Goal: Find contact information: Find contact information

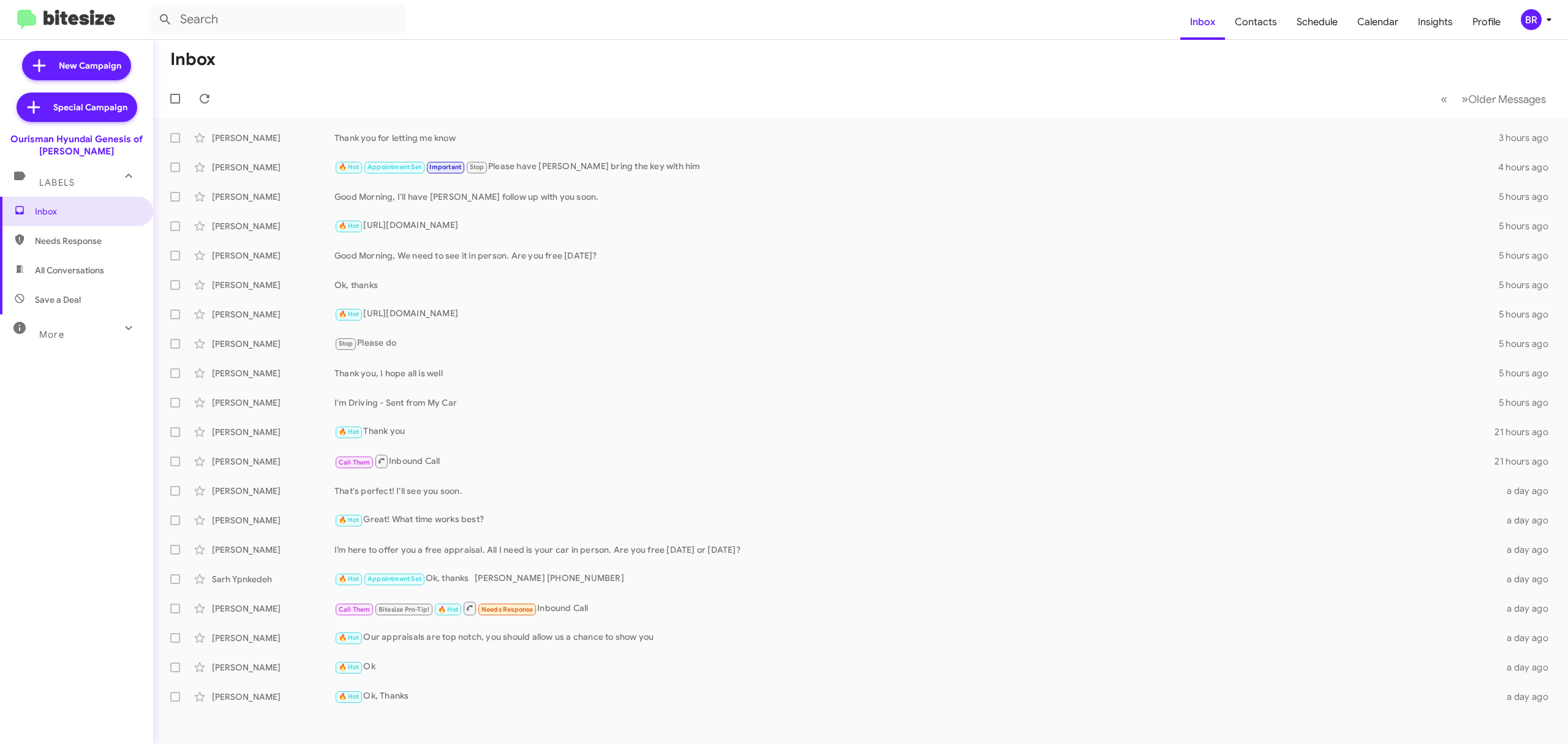
click at [54, 337] on span "More" at bounding box center [52, 334] width 25 height 11
click at [1529, 13] on div "BR" at bounding box center [1531, 20] width 20 height 20
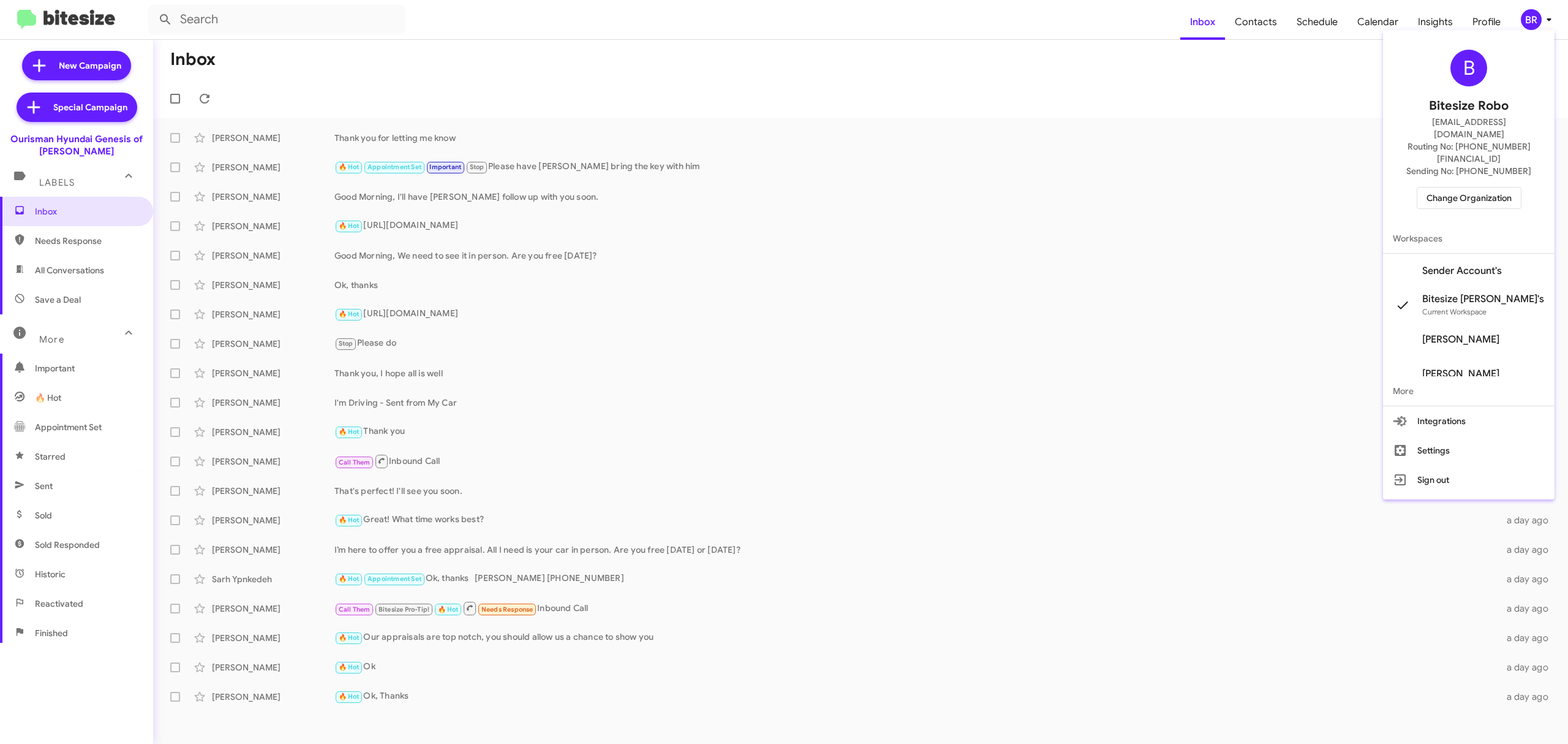
click at [702, 39] on div at bounding box center [784, 372] width 1568 height 744
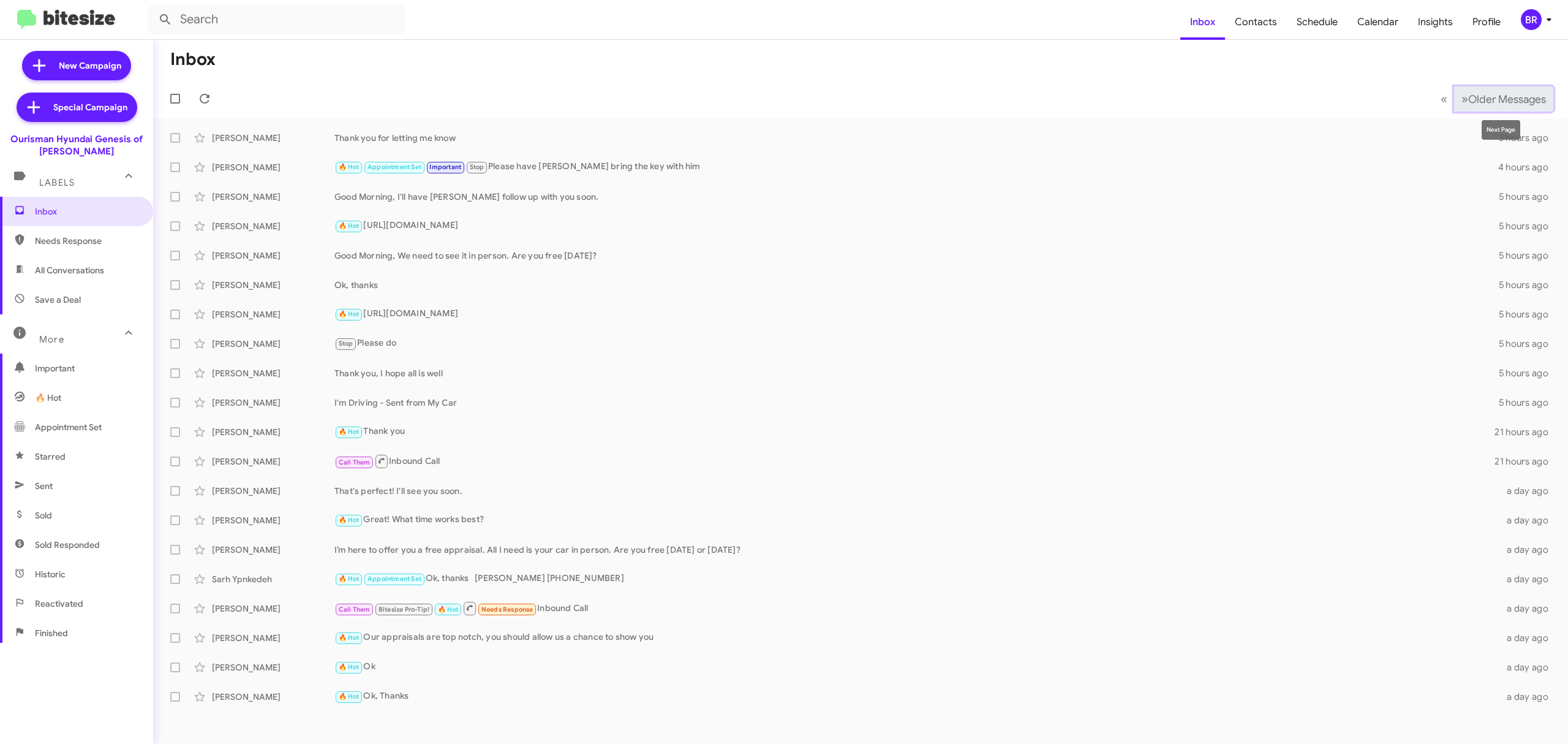
click at [1496, 97] on span "Older Messages" at bounding box center [1507, 99] width 78 height 13
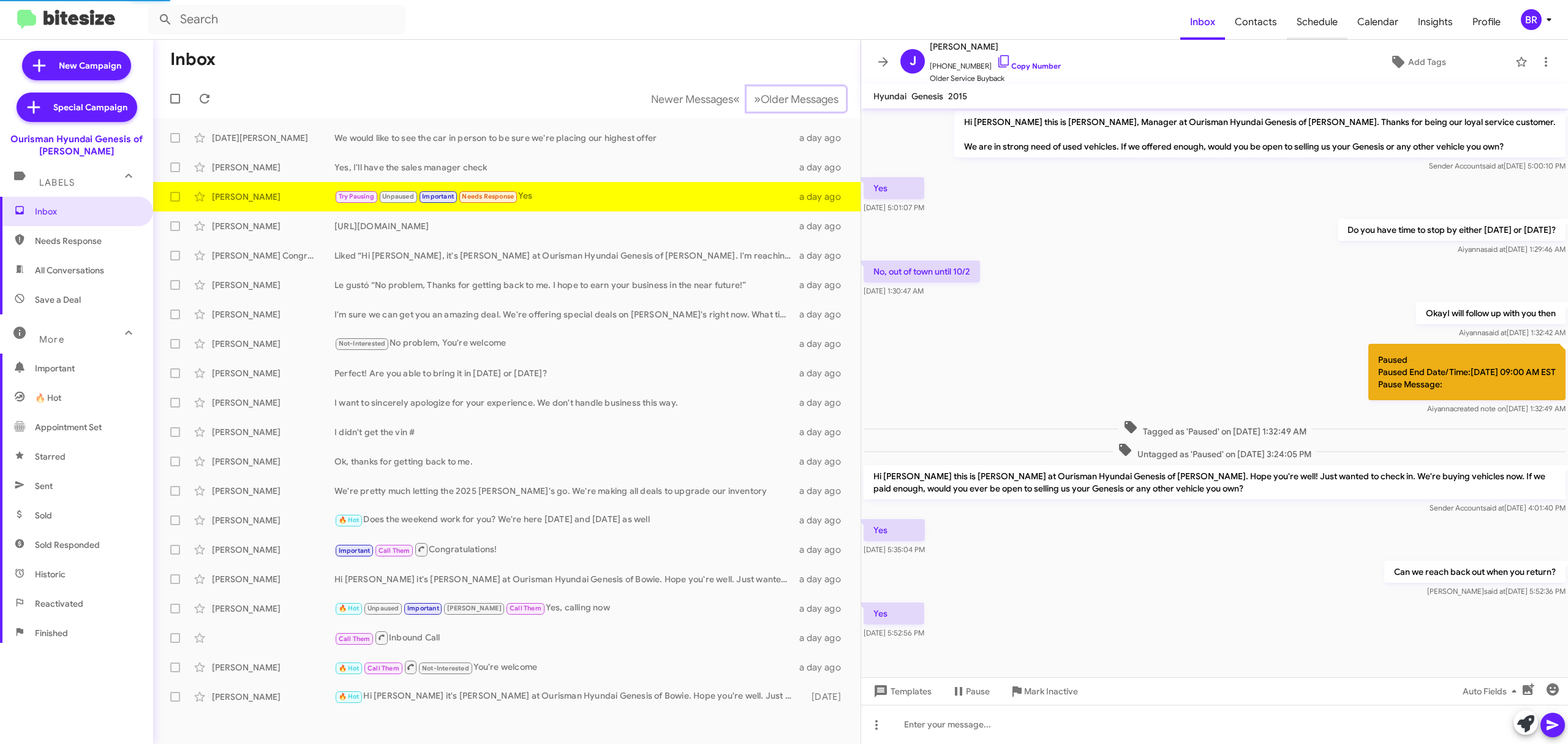
scroll to position [2, 0]
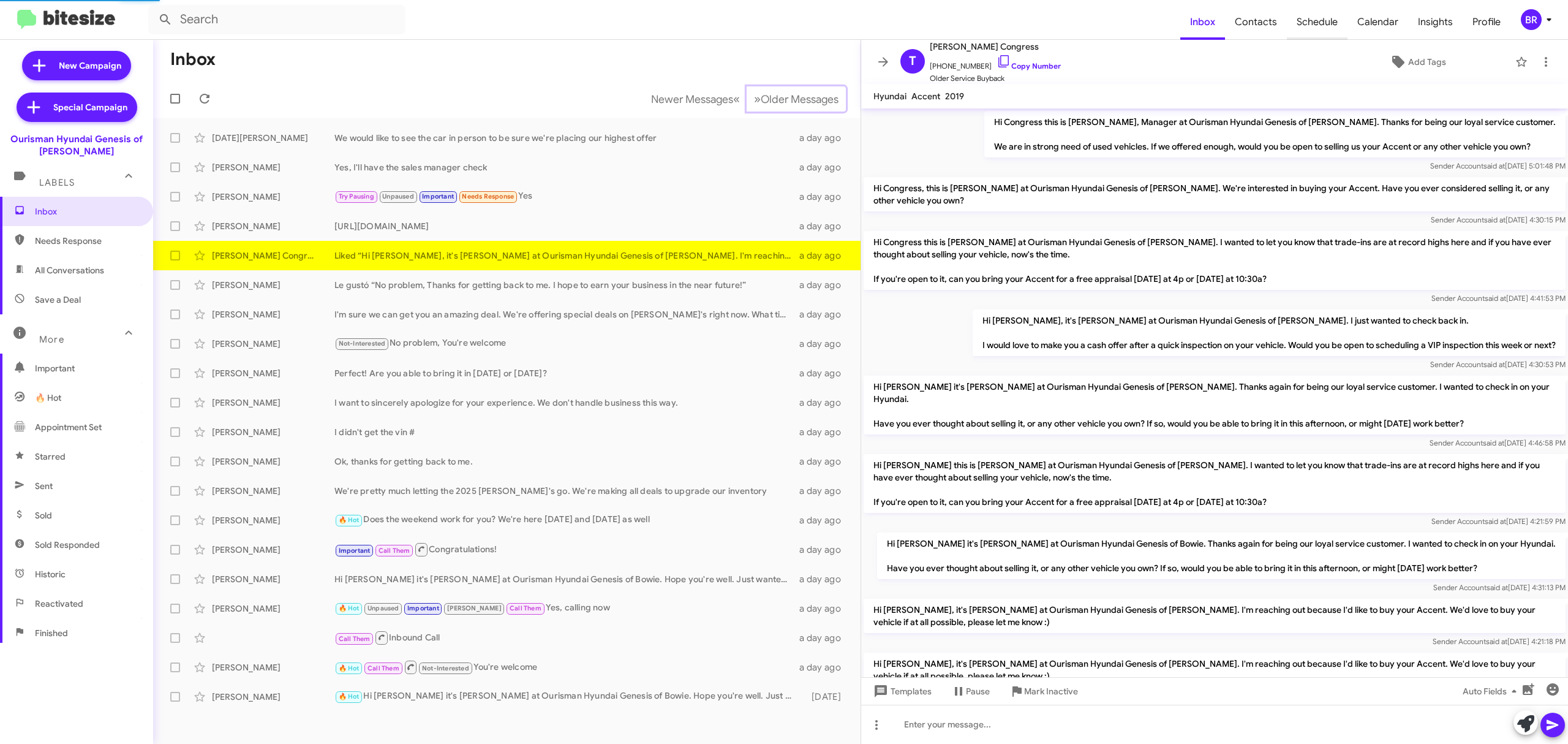
scroll to position [99, 0]
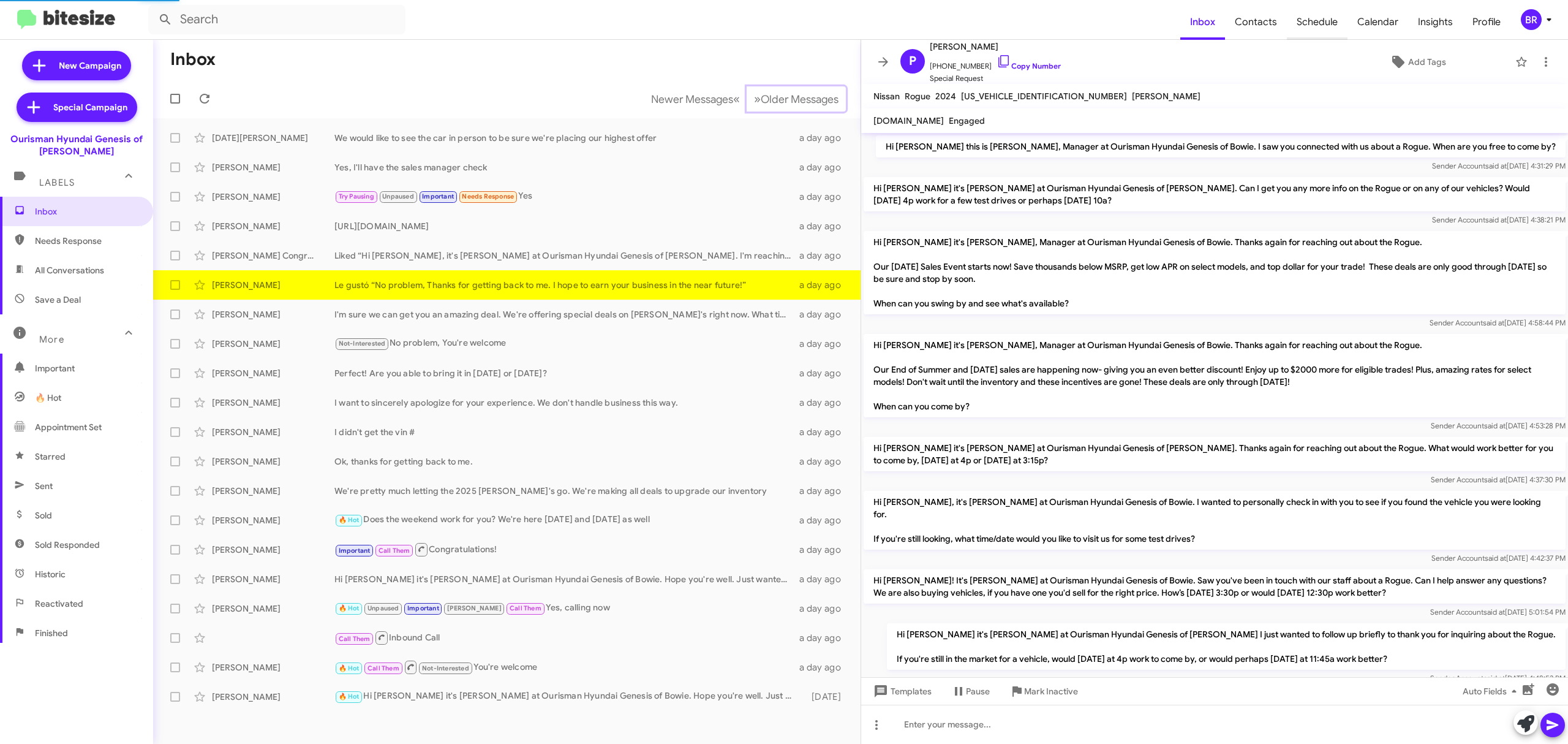
scroll to position [262, 0]
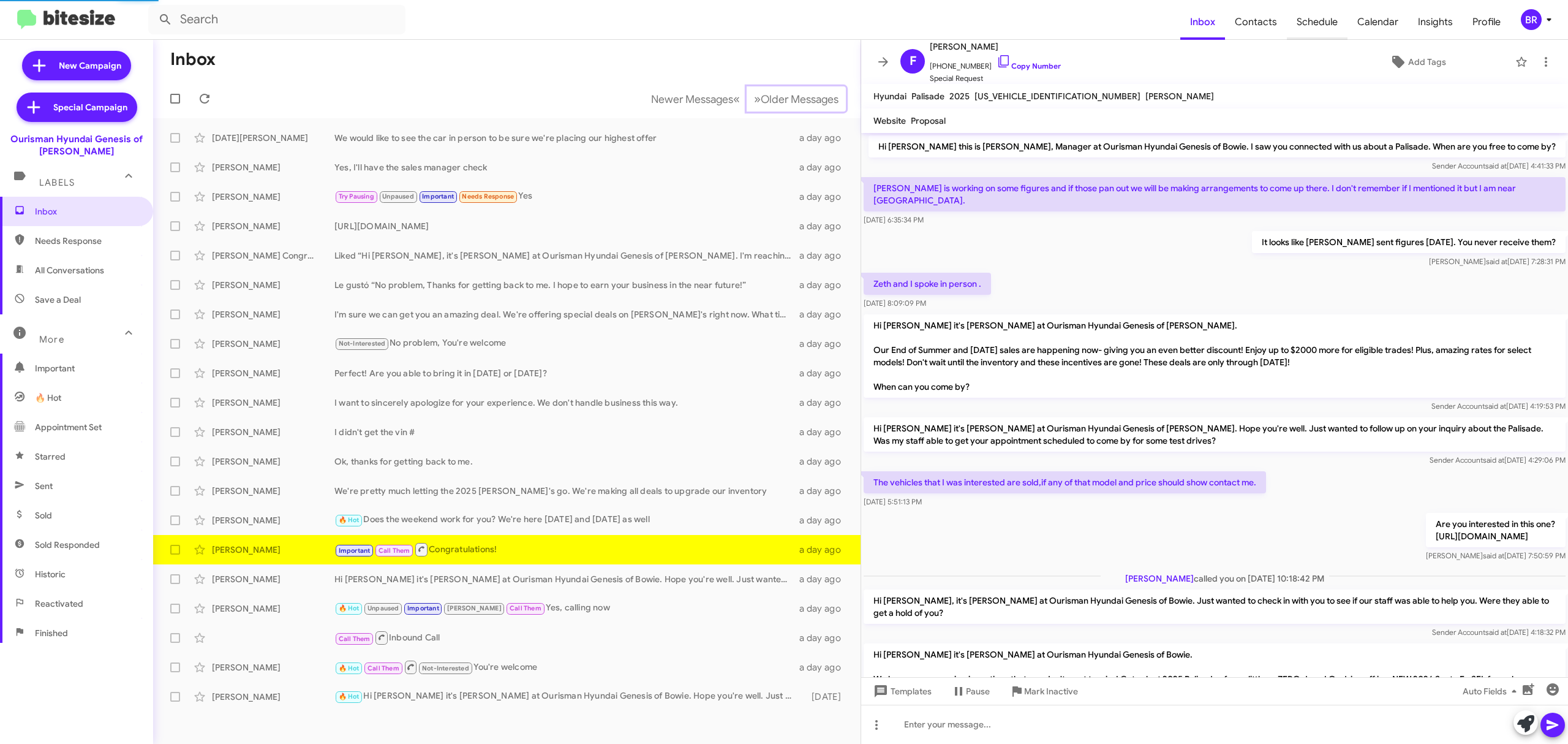
scroll to position [329, 0]
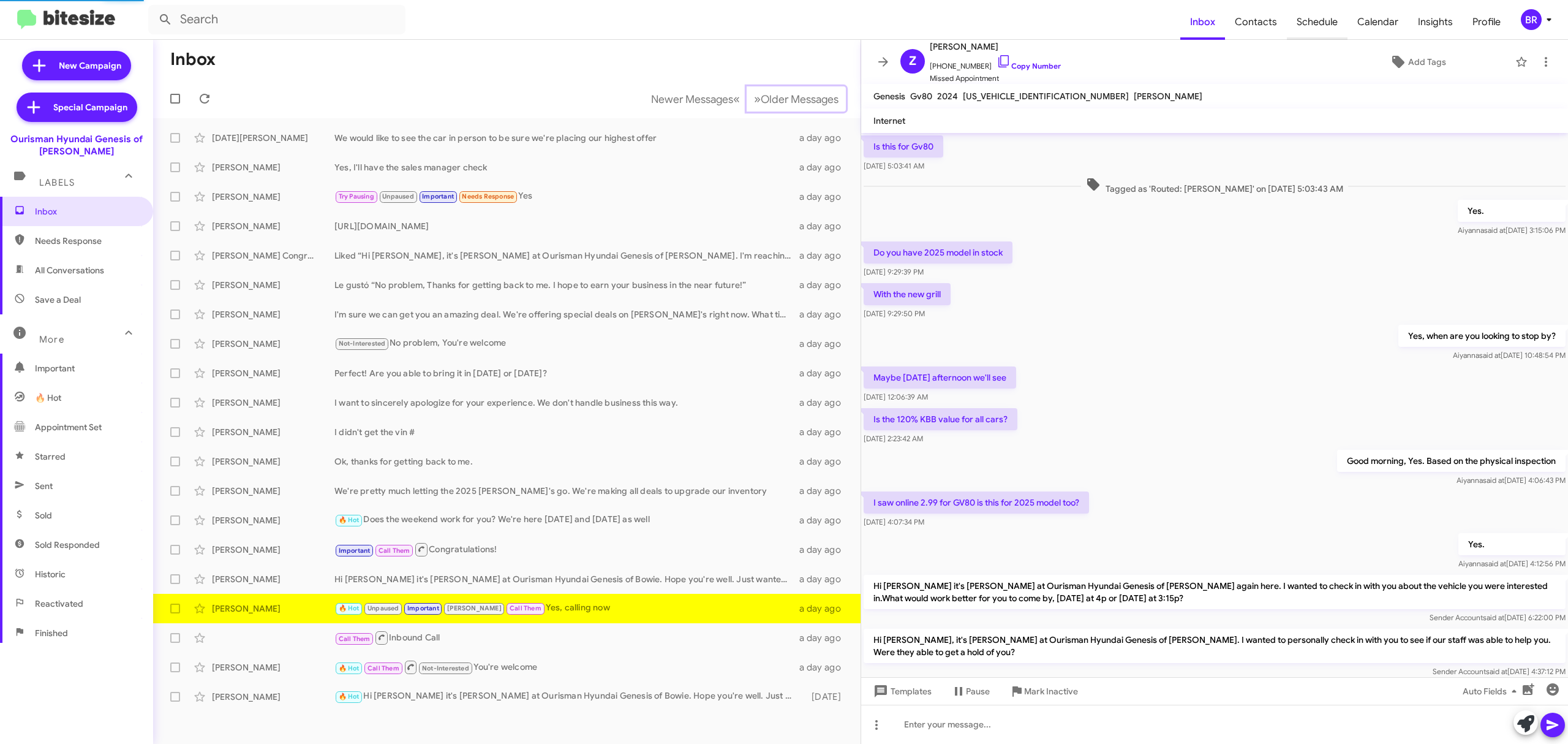
scroll to position [417, 0]
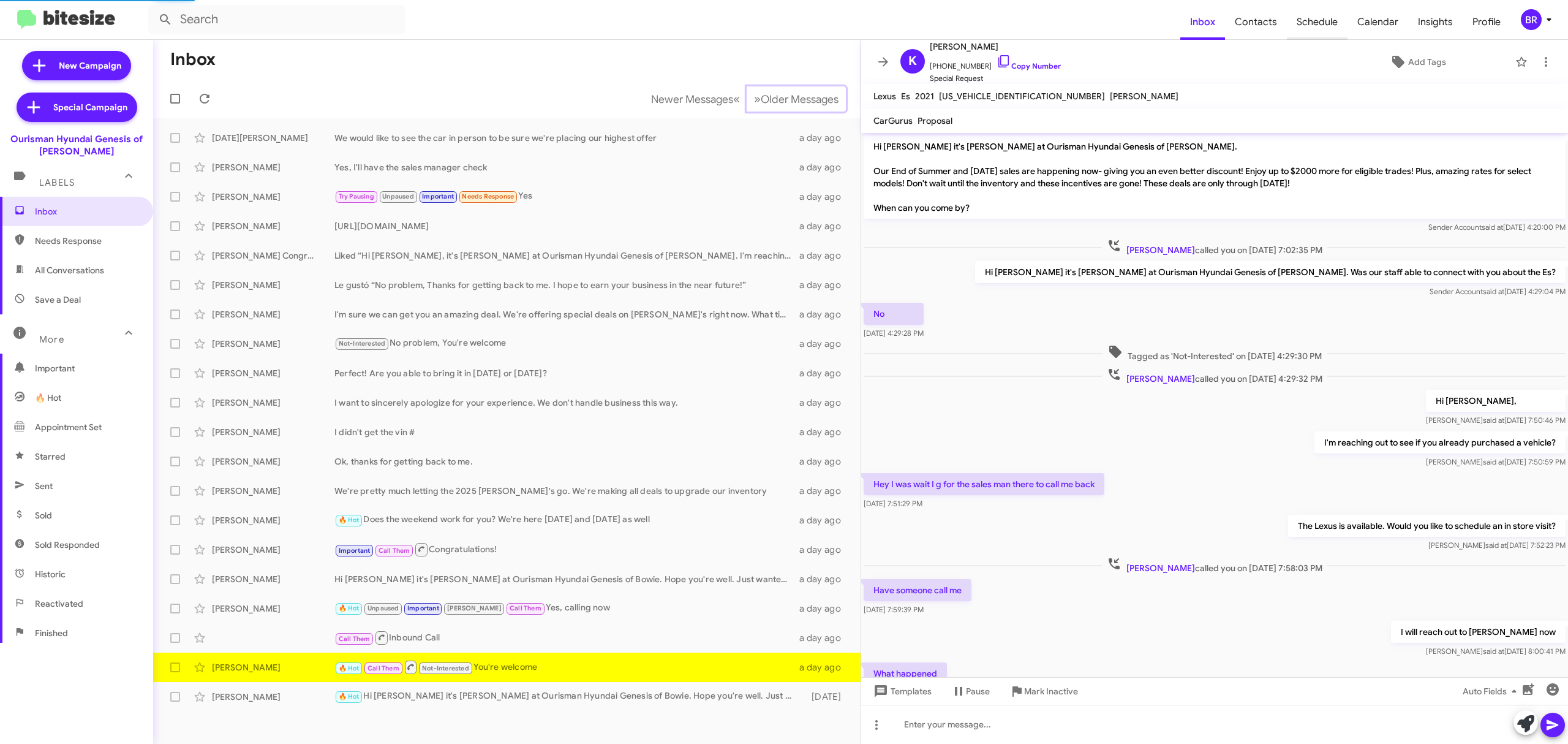
scroll to position [337, 0]
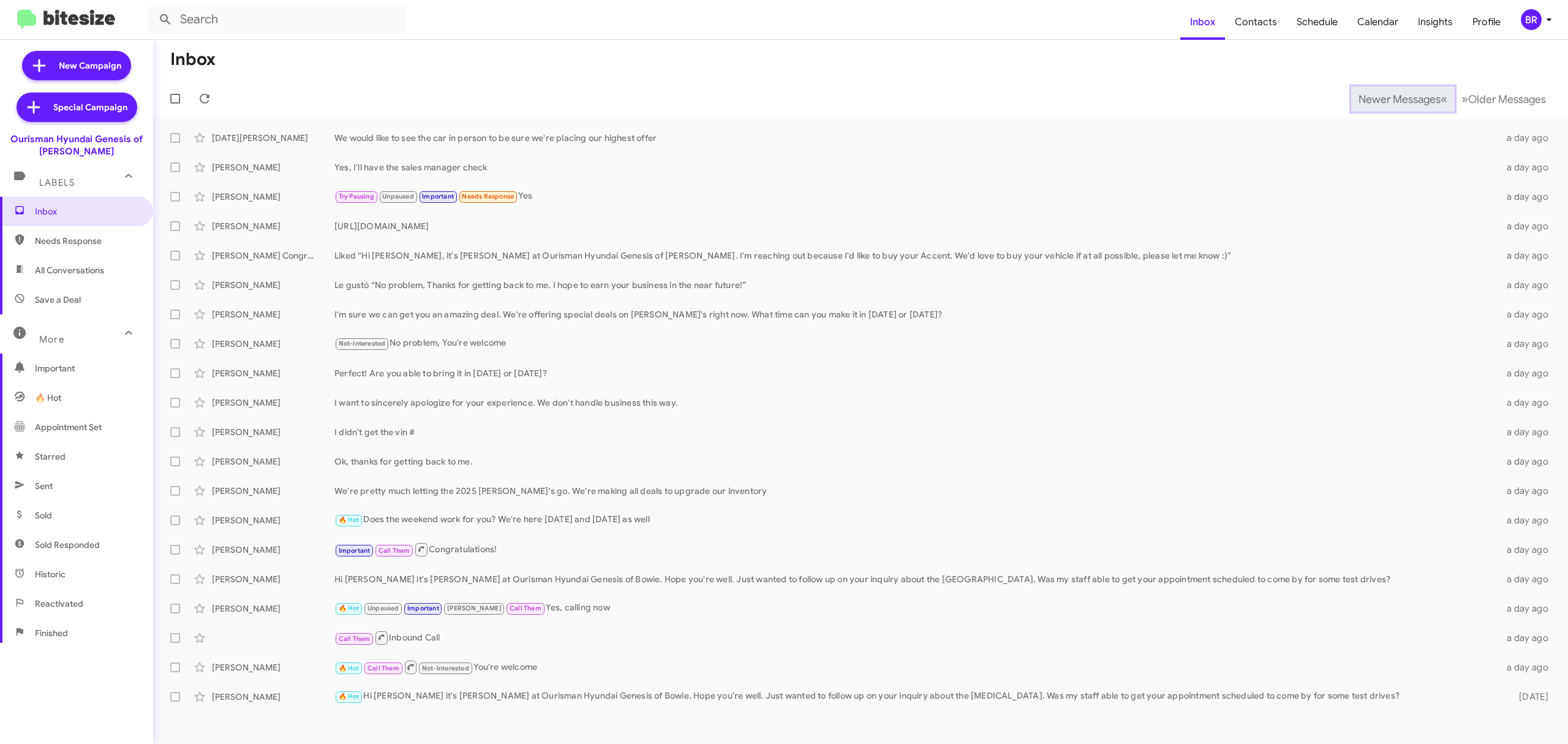
click at [1390, 98] on span "Newer Messages" at bounding box center [1400, 99] width 82 height 13
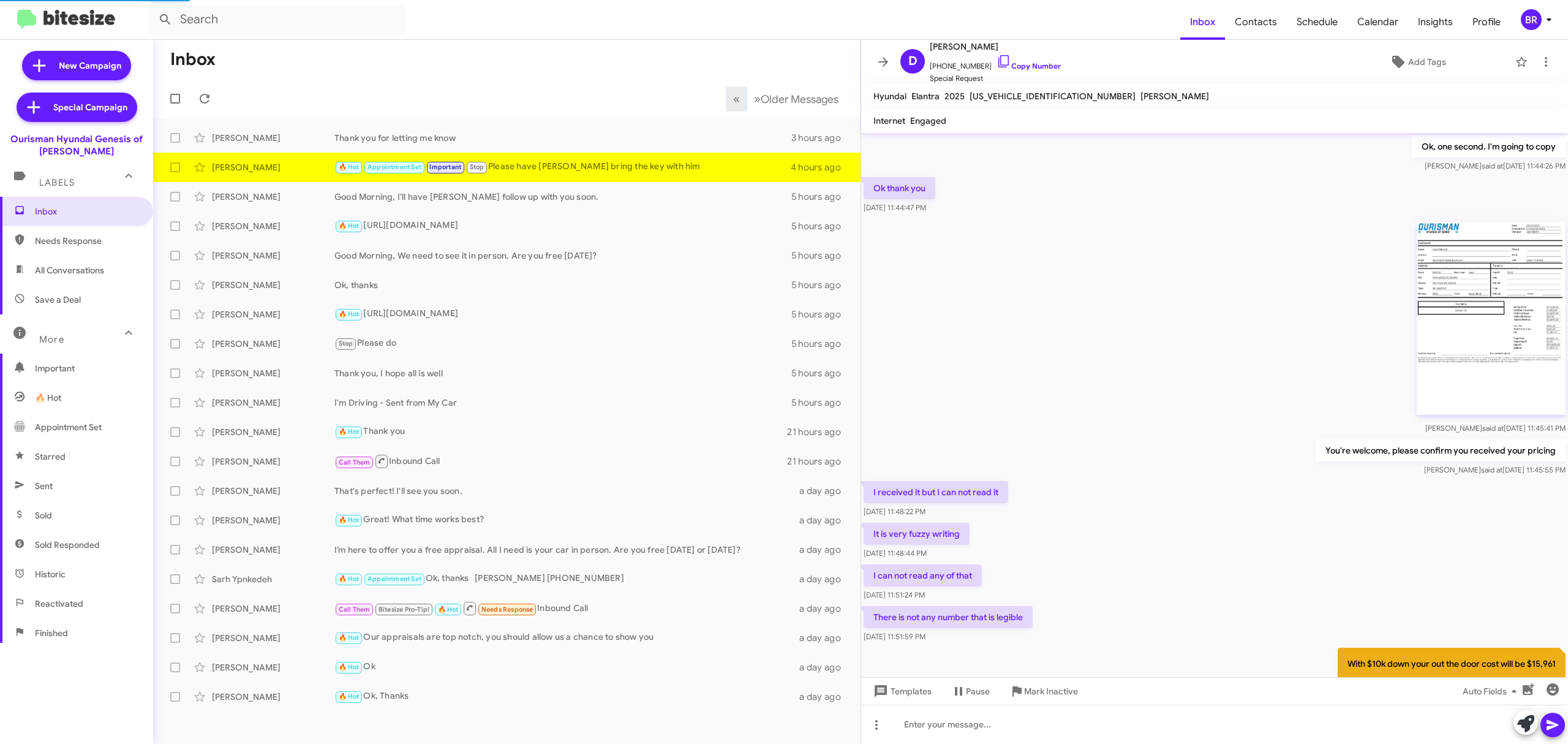
scroll to position [540, 0]
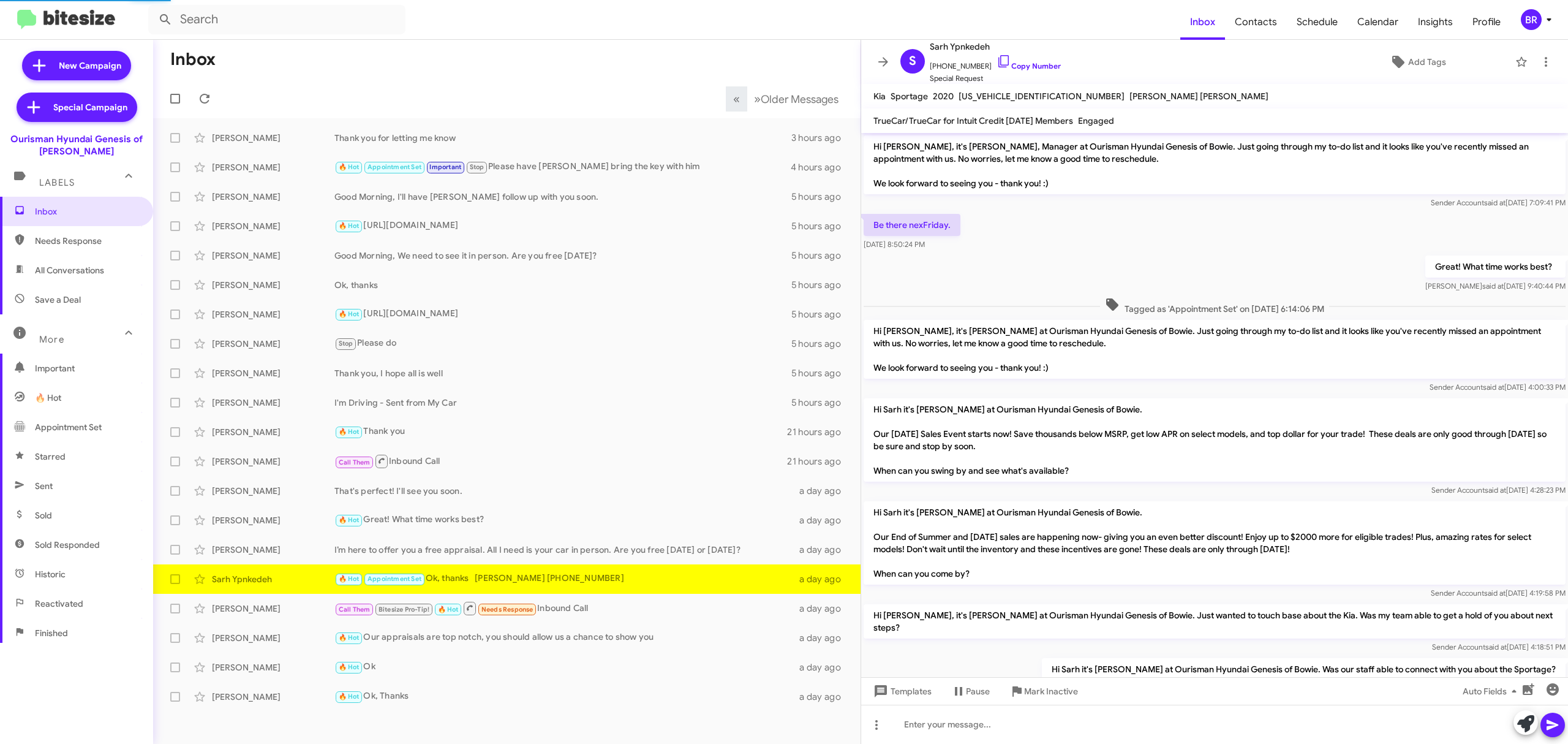
scroll to position [283, 0]
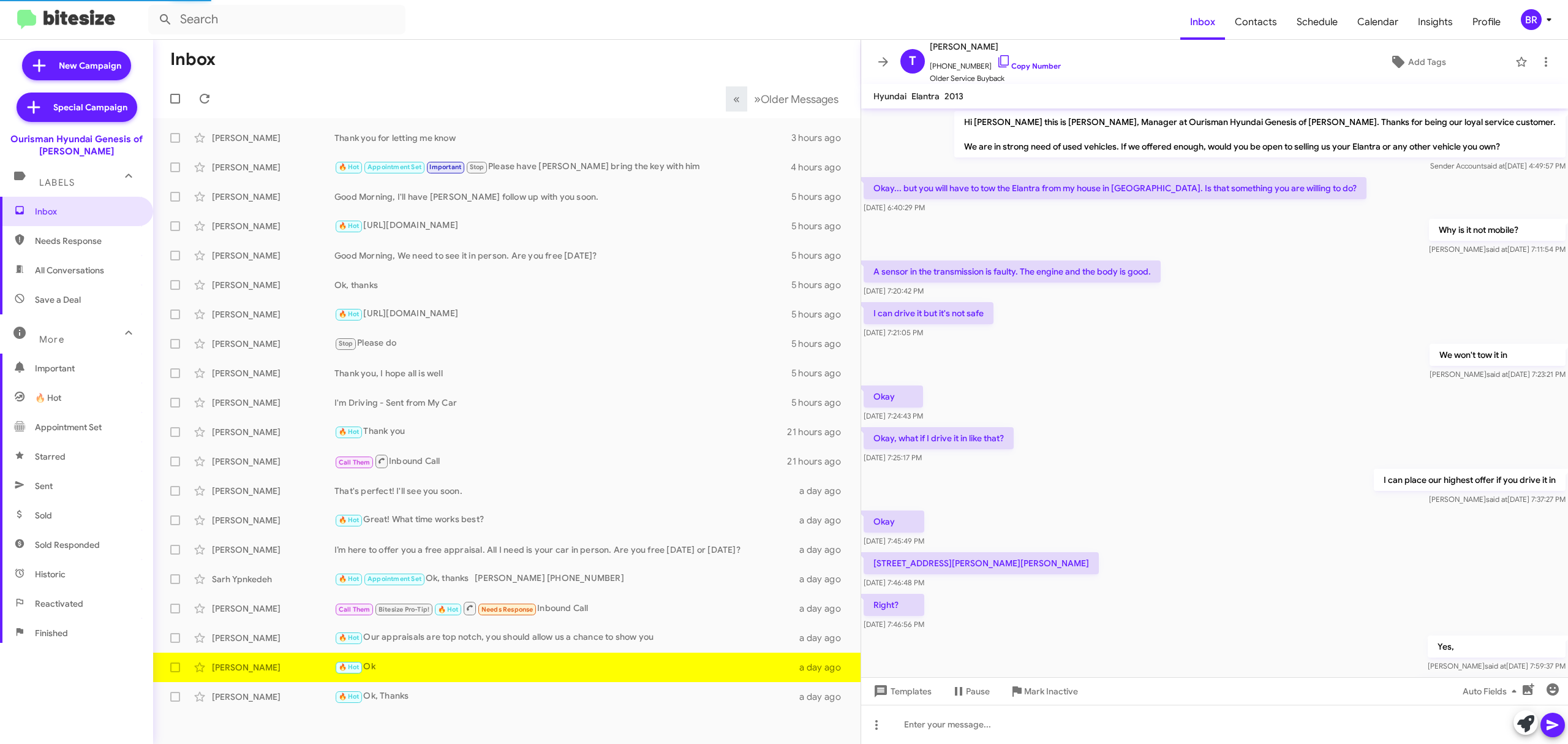
scroll to position [171, 0]
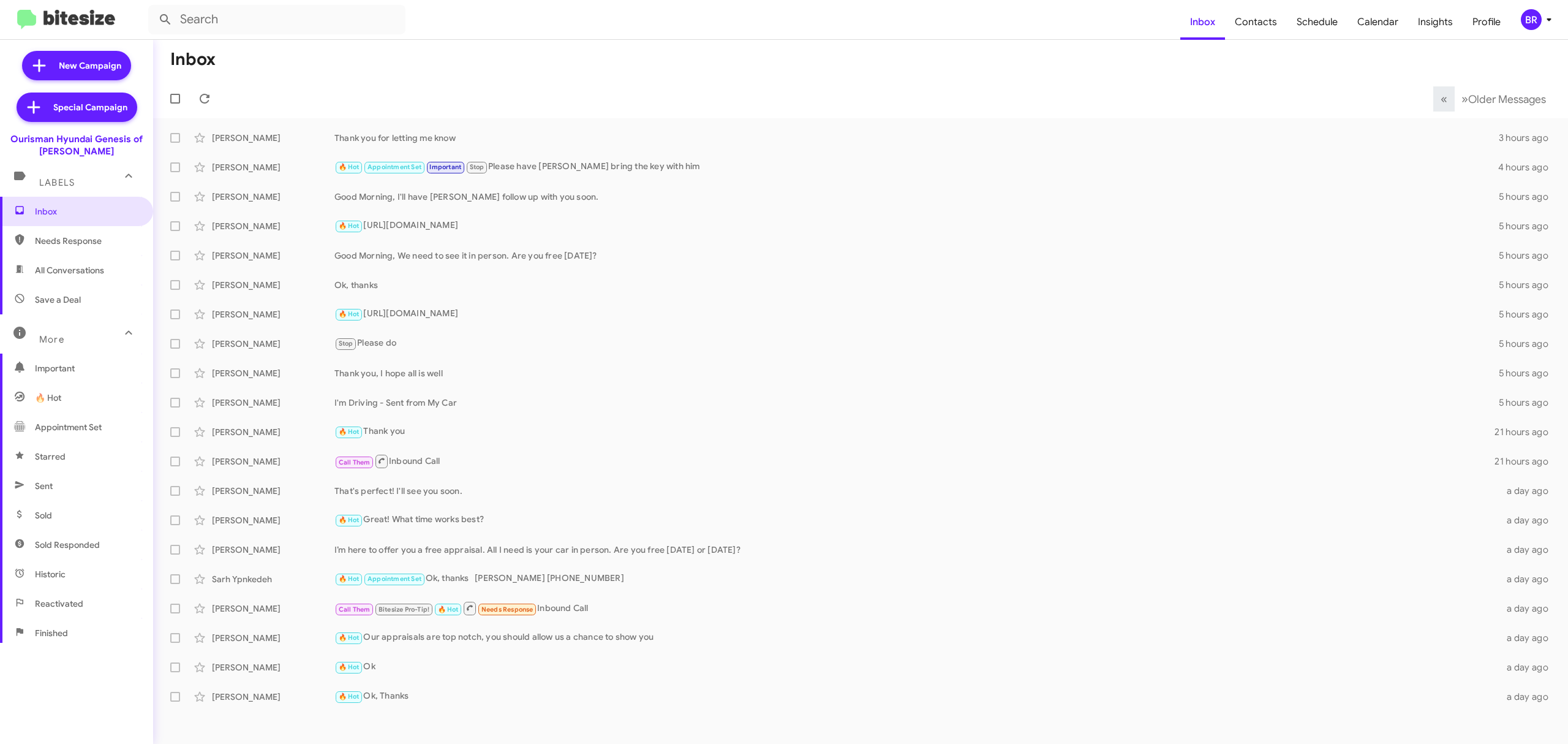
scroll to position [131, 0]
click at [70, 530] on span "Opt out" at bounding box center [76, 531] width 153 height 29
type input "in:opt-out"
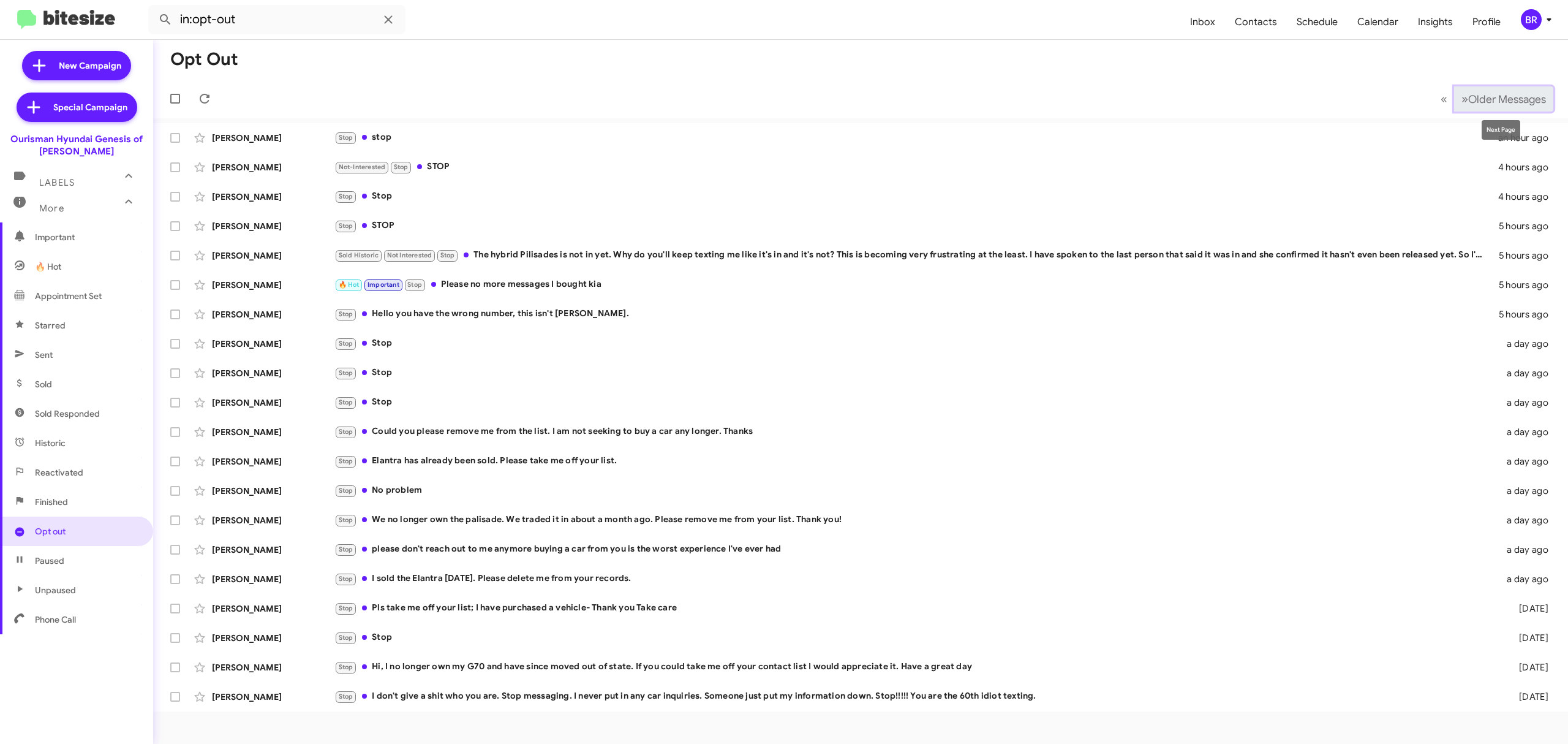
click at [1503, 93] on span "Older Messages" at bounding box center [1507, 99] width 78 height 13
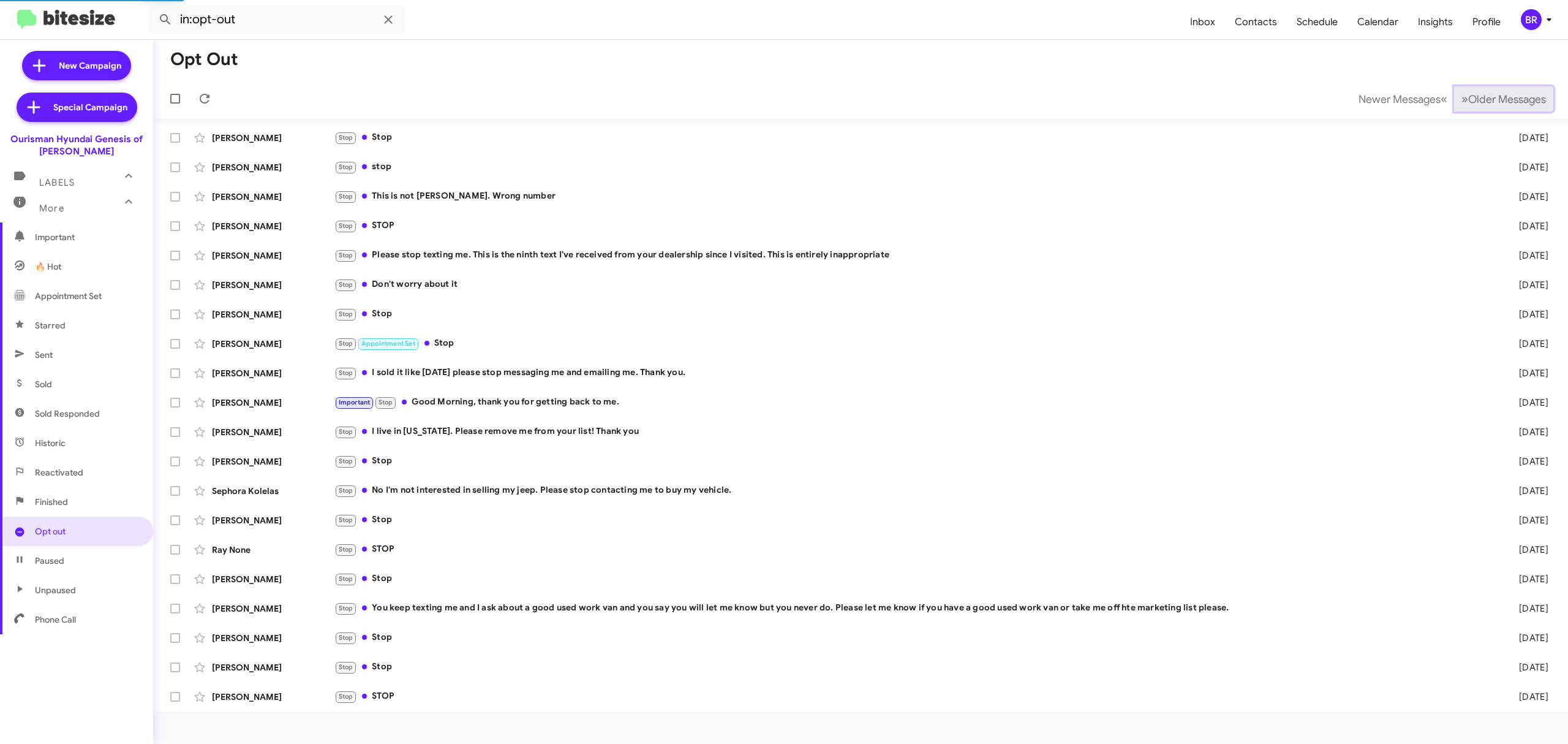
click at [1503, 93] on span "Older Messages" at bounding box center [1507, 99] width 78 height 13
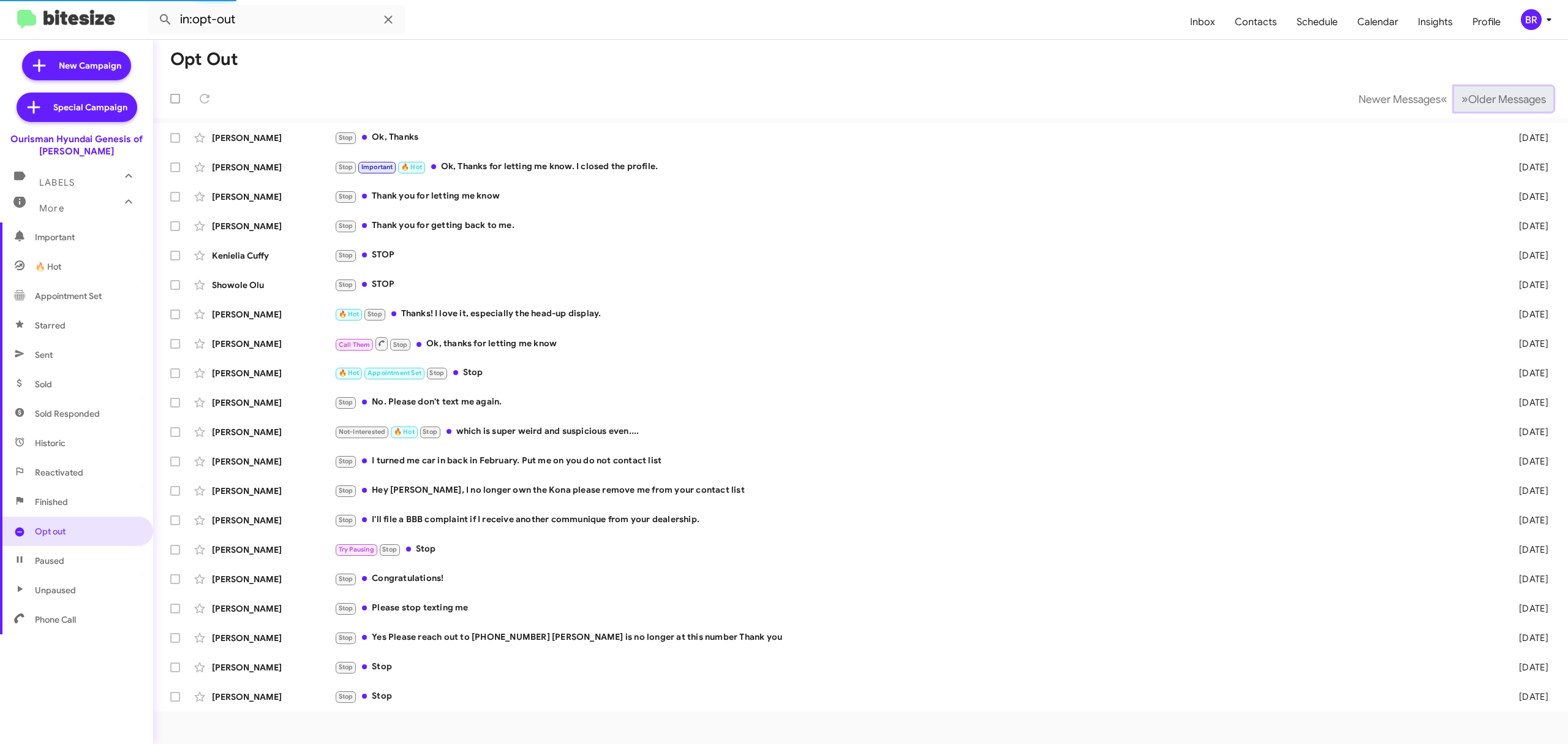
click at [1503, 93] on span "Older Messages" at bounding box center [1507, 99] width 78 height 13
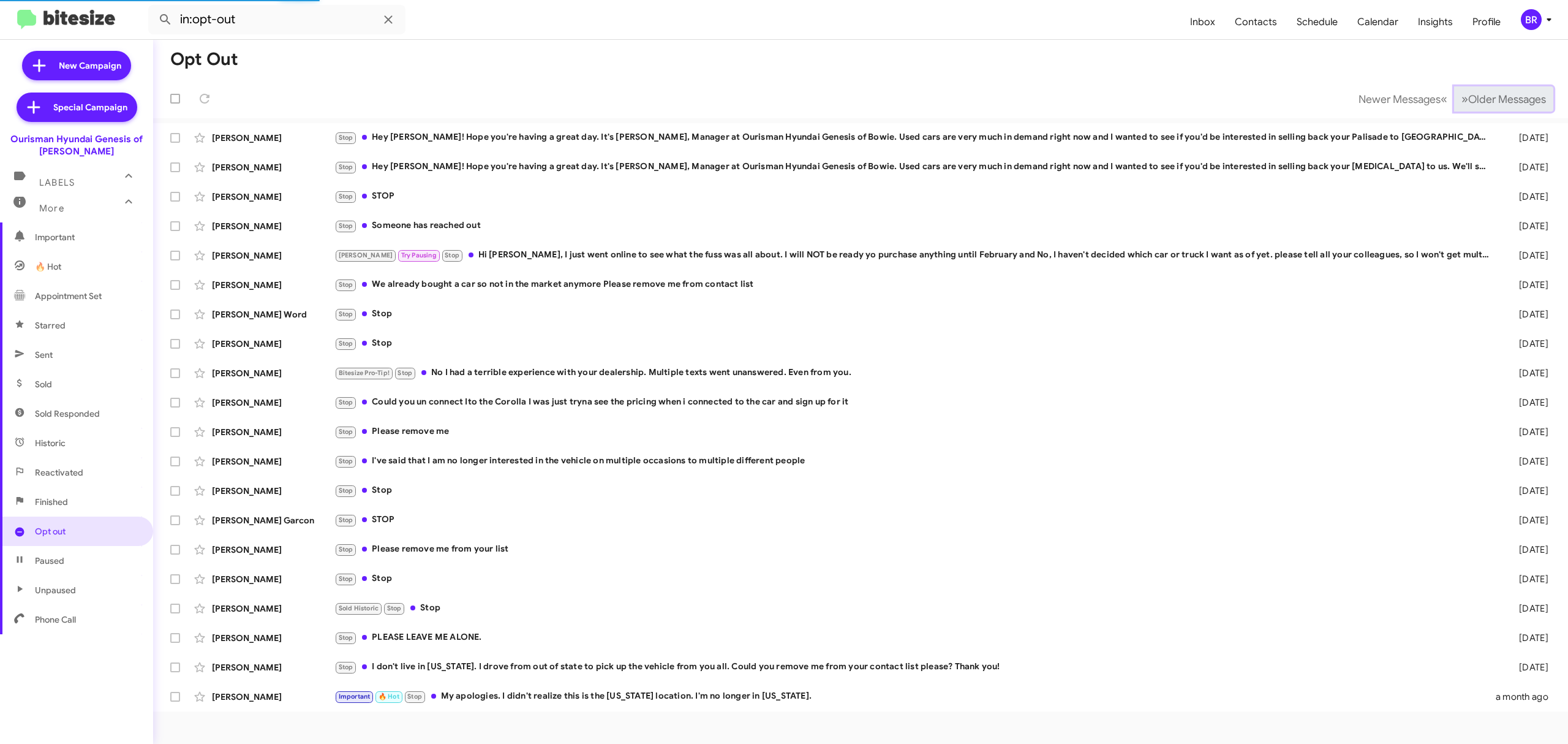
click at [1503, 93] on span "Older Messages" at bounding box center [1507, 99] width 78 height 13
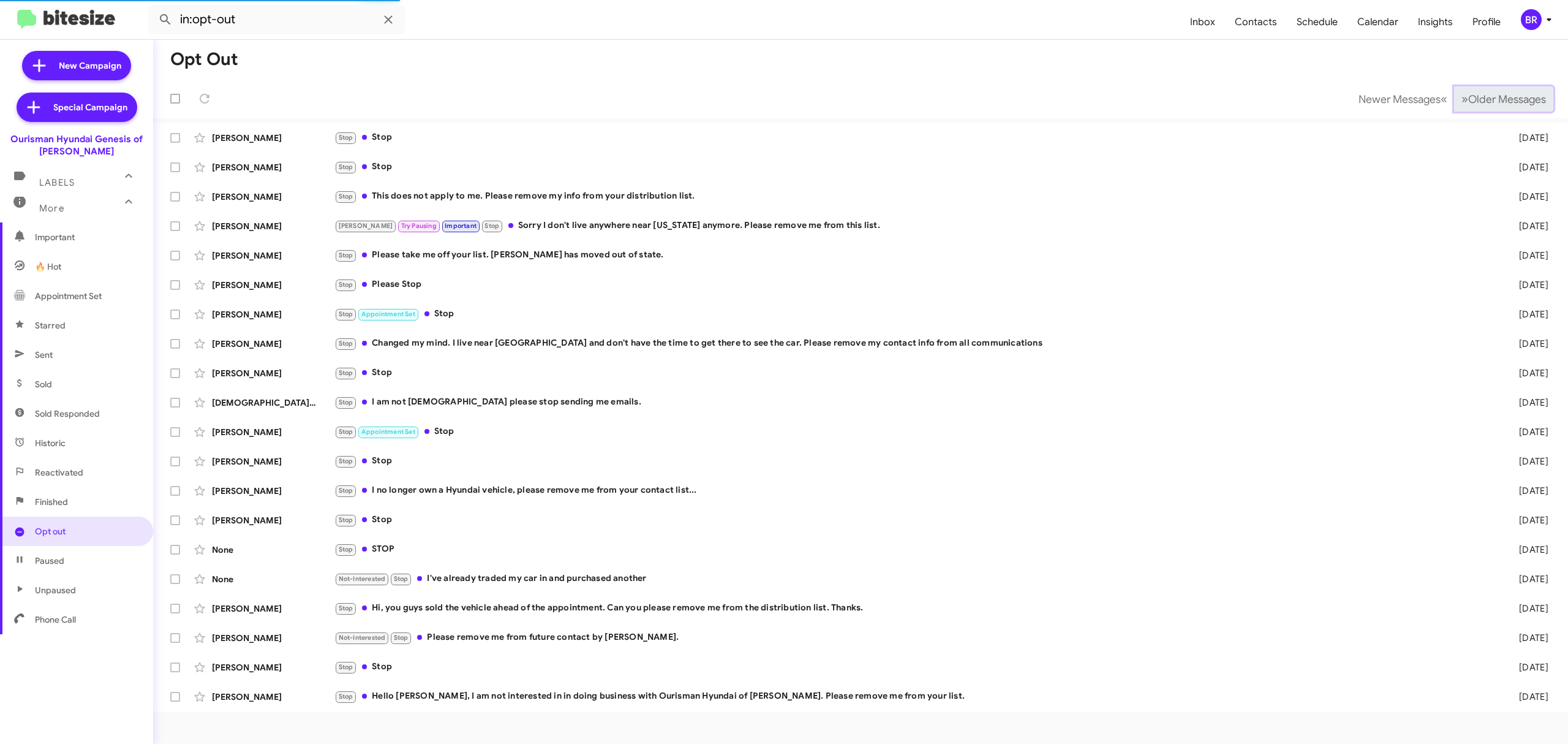
click at [1503, 93] on span "Older Messages" at bounding box center [1507, 99] width 78 height 13
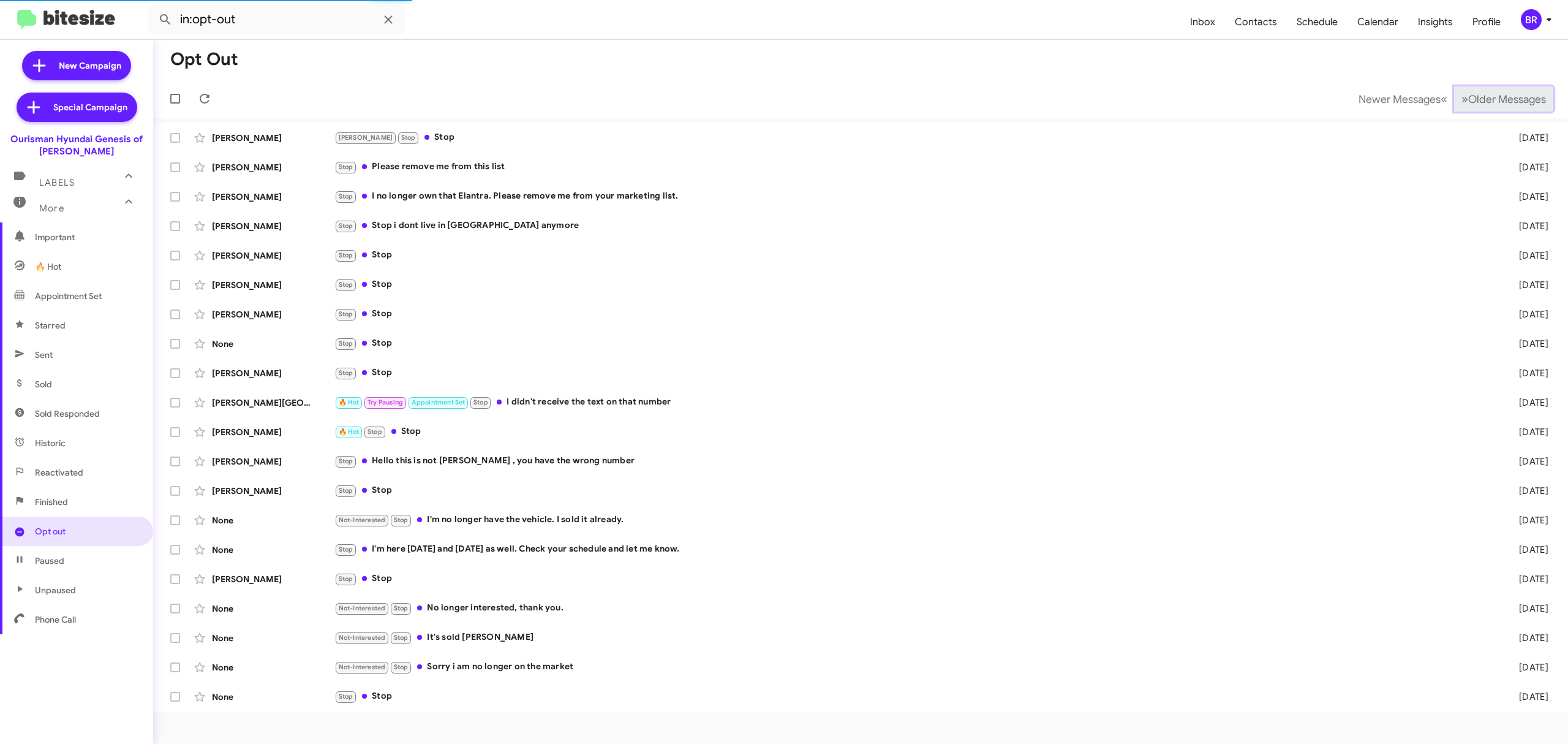
click at [1503, 93] on span "Older Messages" at bounding box center [1507, 99] width 78 height 13
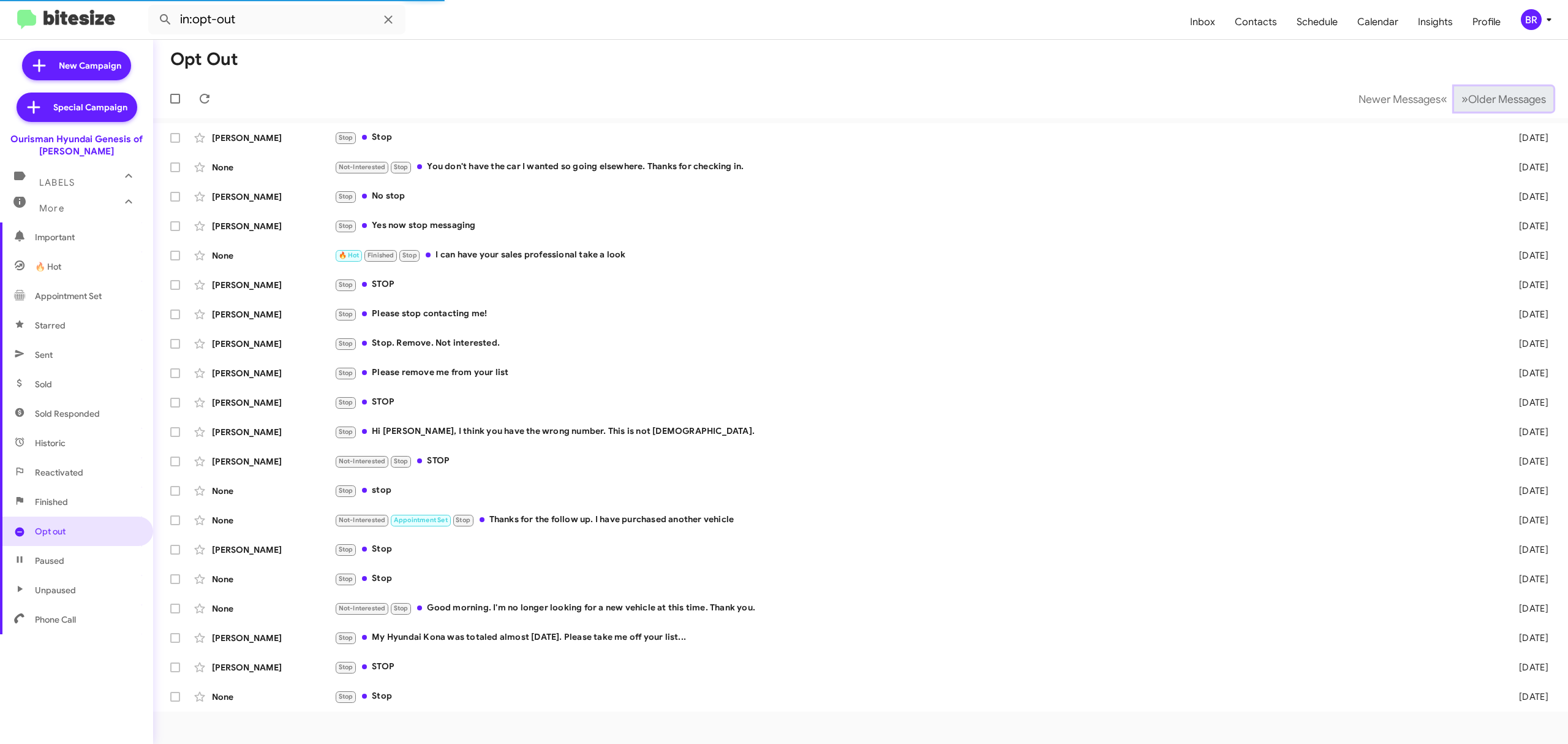
click at [1503, 93] on span "Older Messages" at bounding box center [1507, 99] width 78 height 13
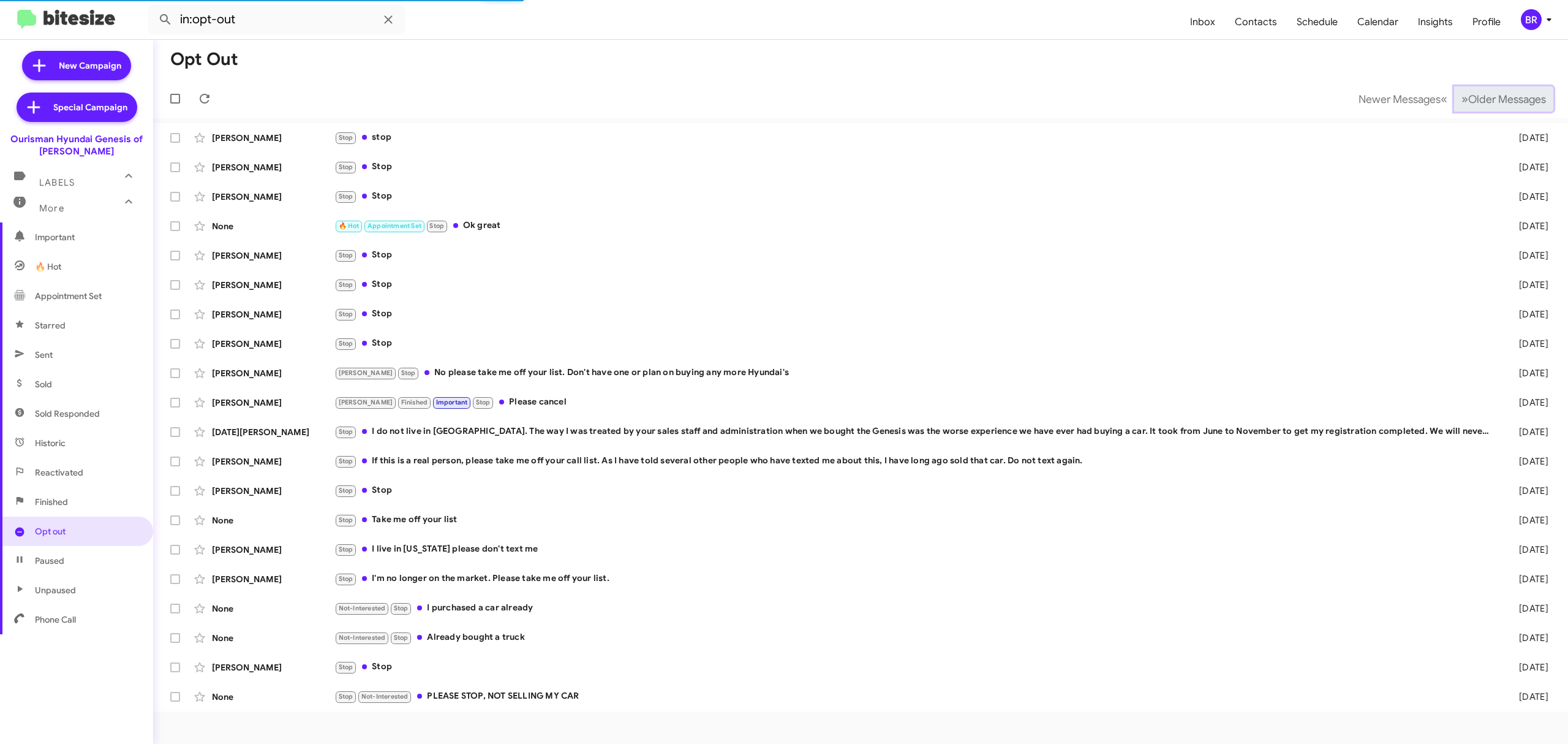
click at [1503, 93] on span "Older Messages" at bounding box center [1507, 99] width 78 height 13
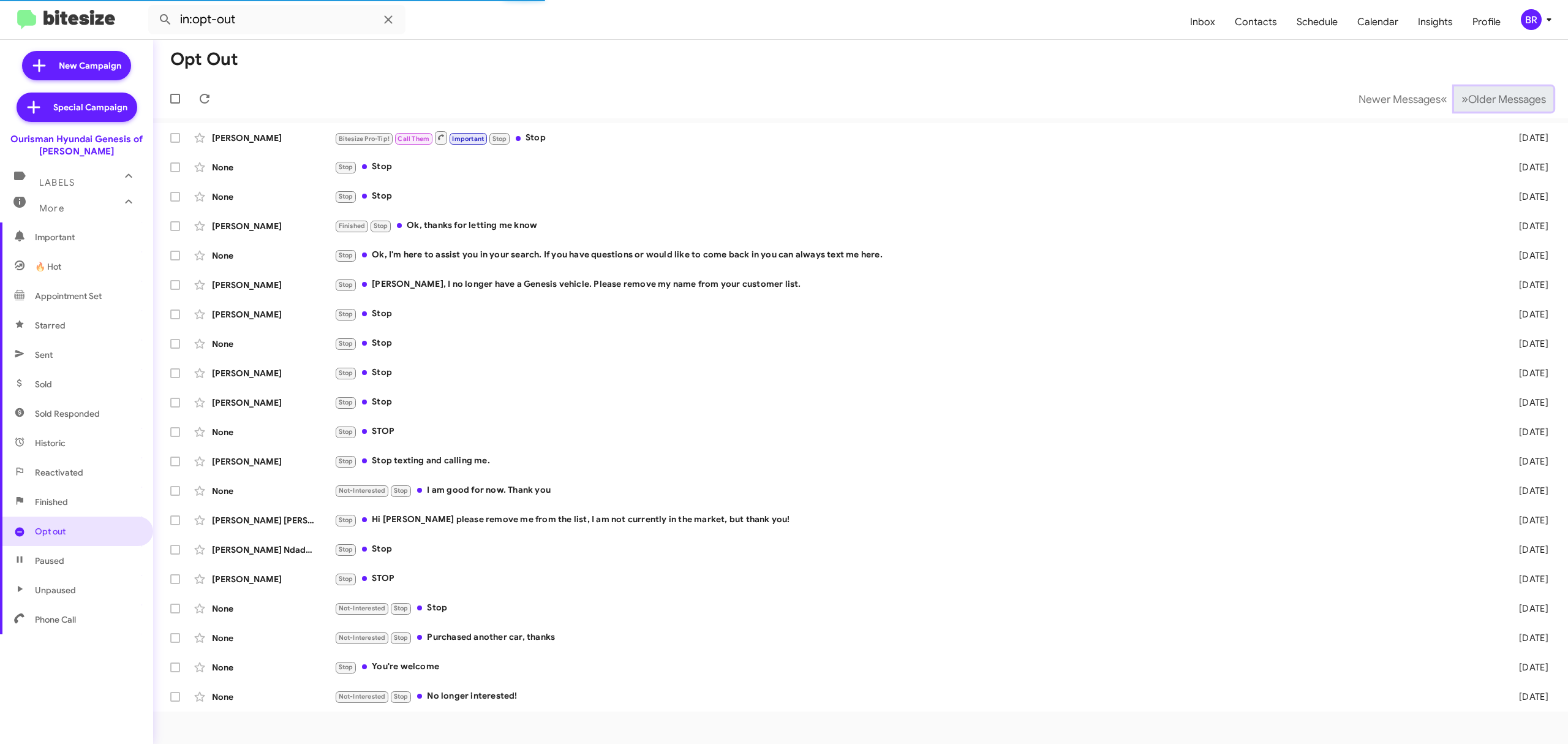
click at [1503, 93] on span "Older Messages" at bounding box center [1507, 99] width 78 height 13
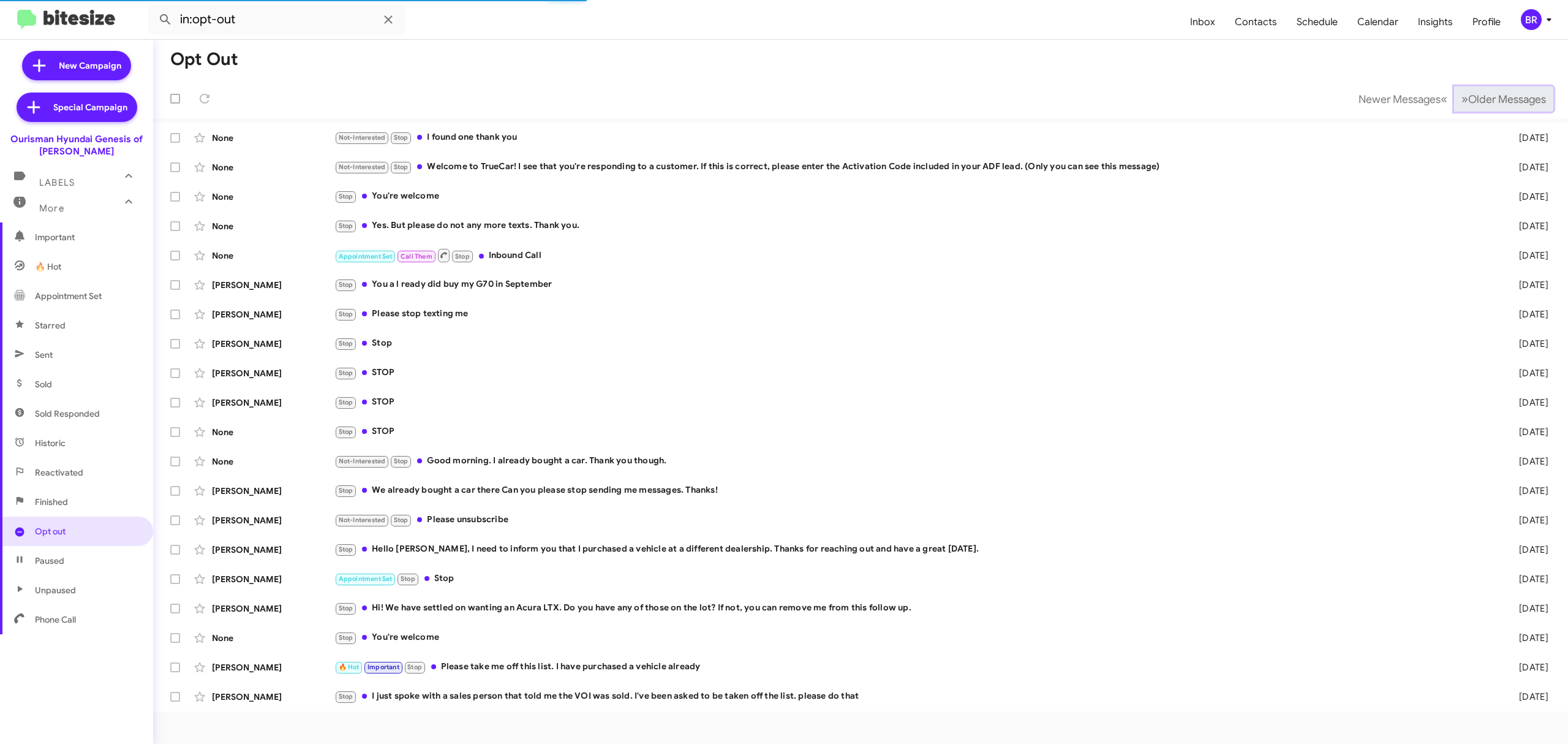
click at [1503, 93] on span "Older Messages" at bounding box center [1507, 99] width 78 height 13
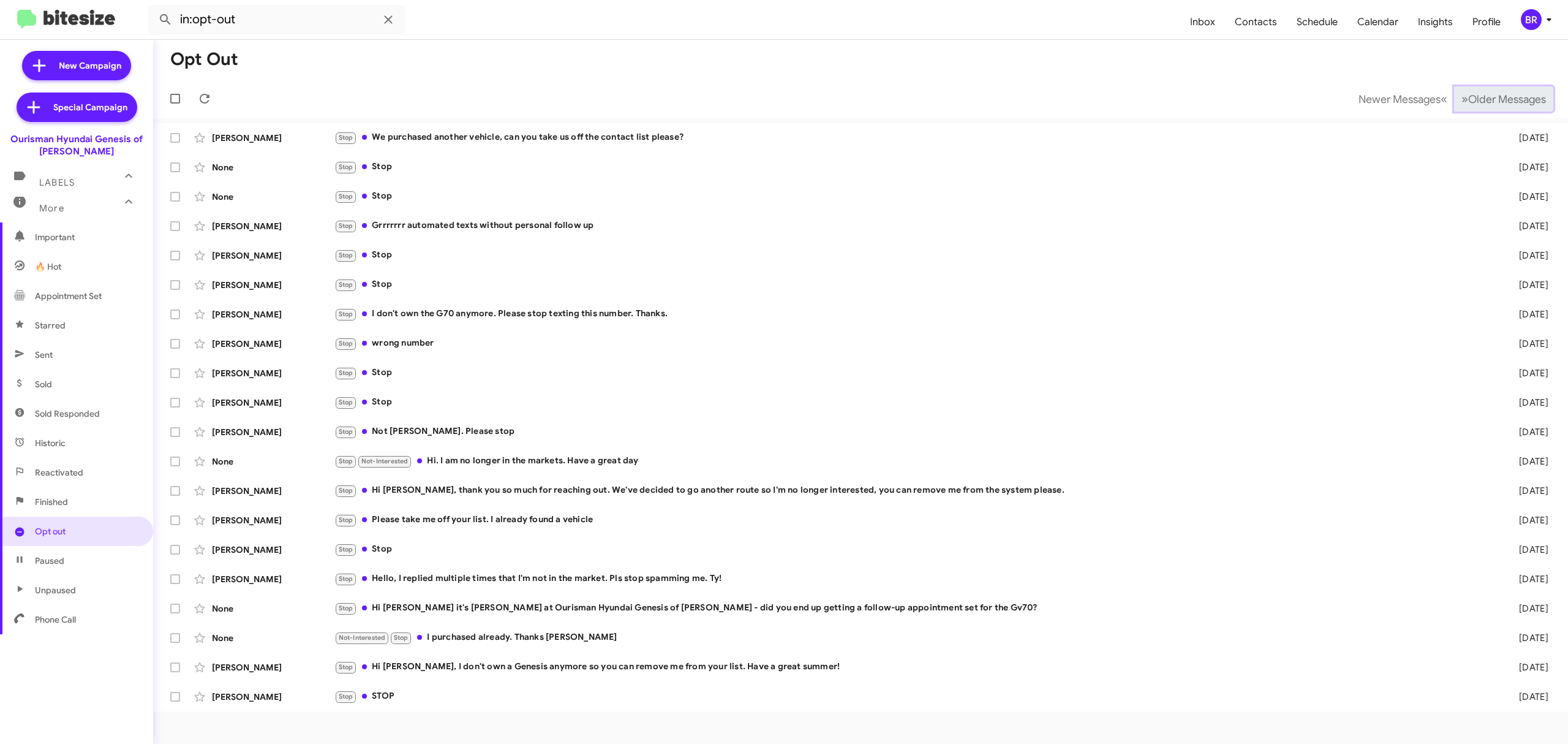
click at [1503, 93] on span "Older Messages" at bounding box center [1507, 99] width 78 height 13
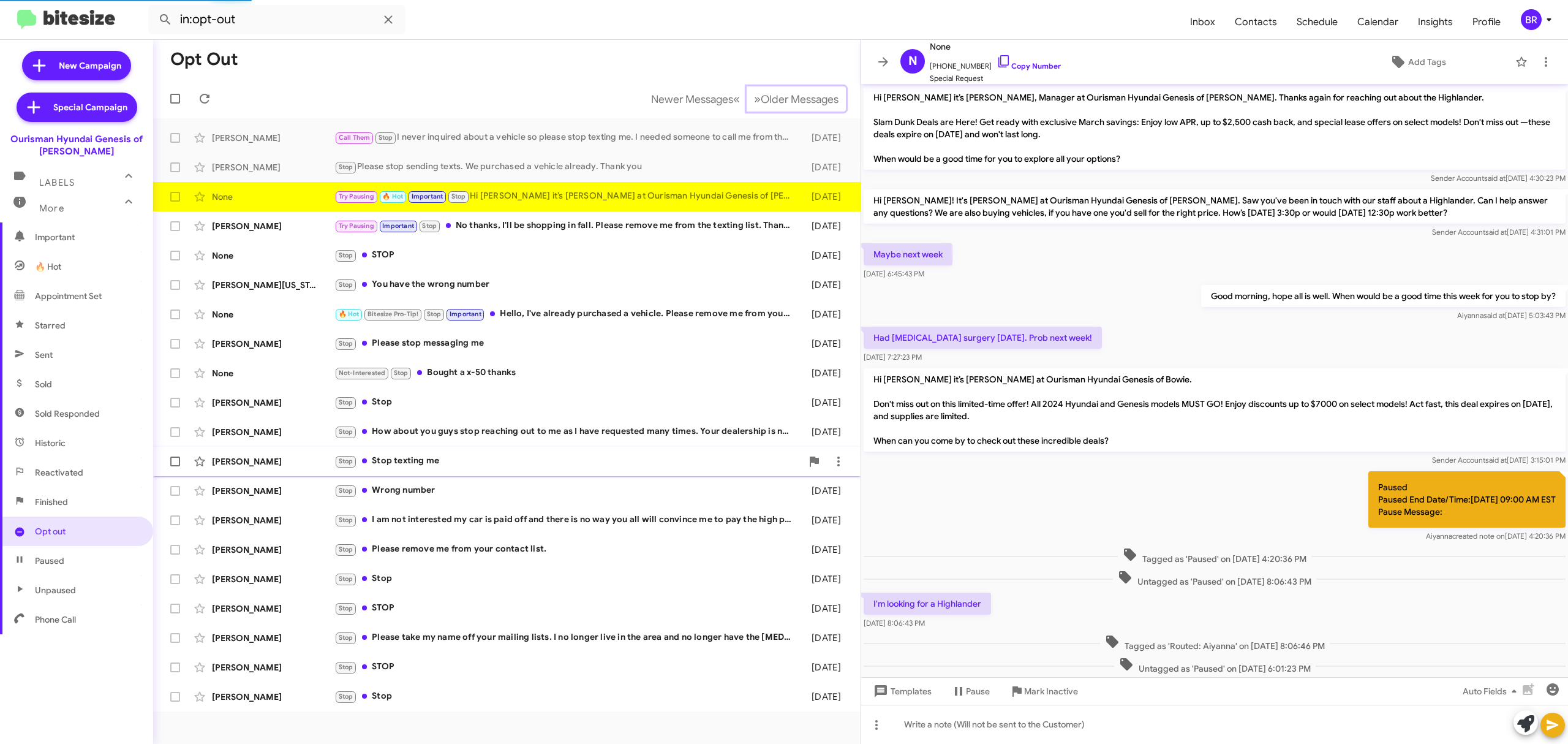
scroll to position [542, 0]
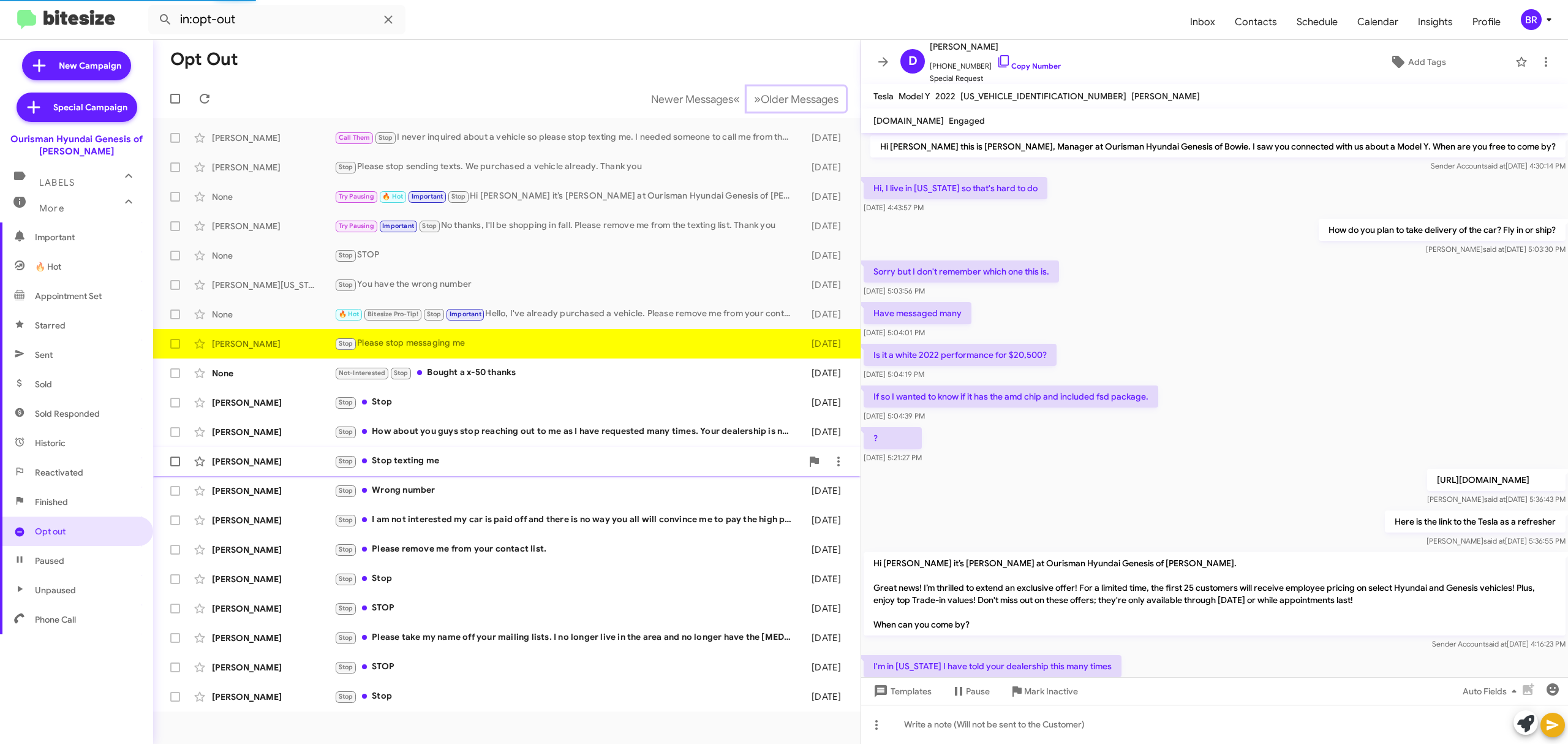
scroll to position [123, 0]
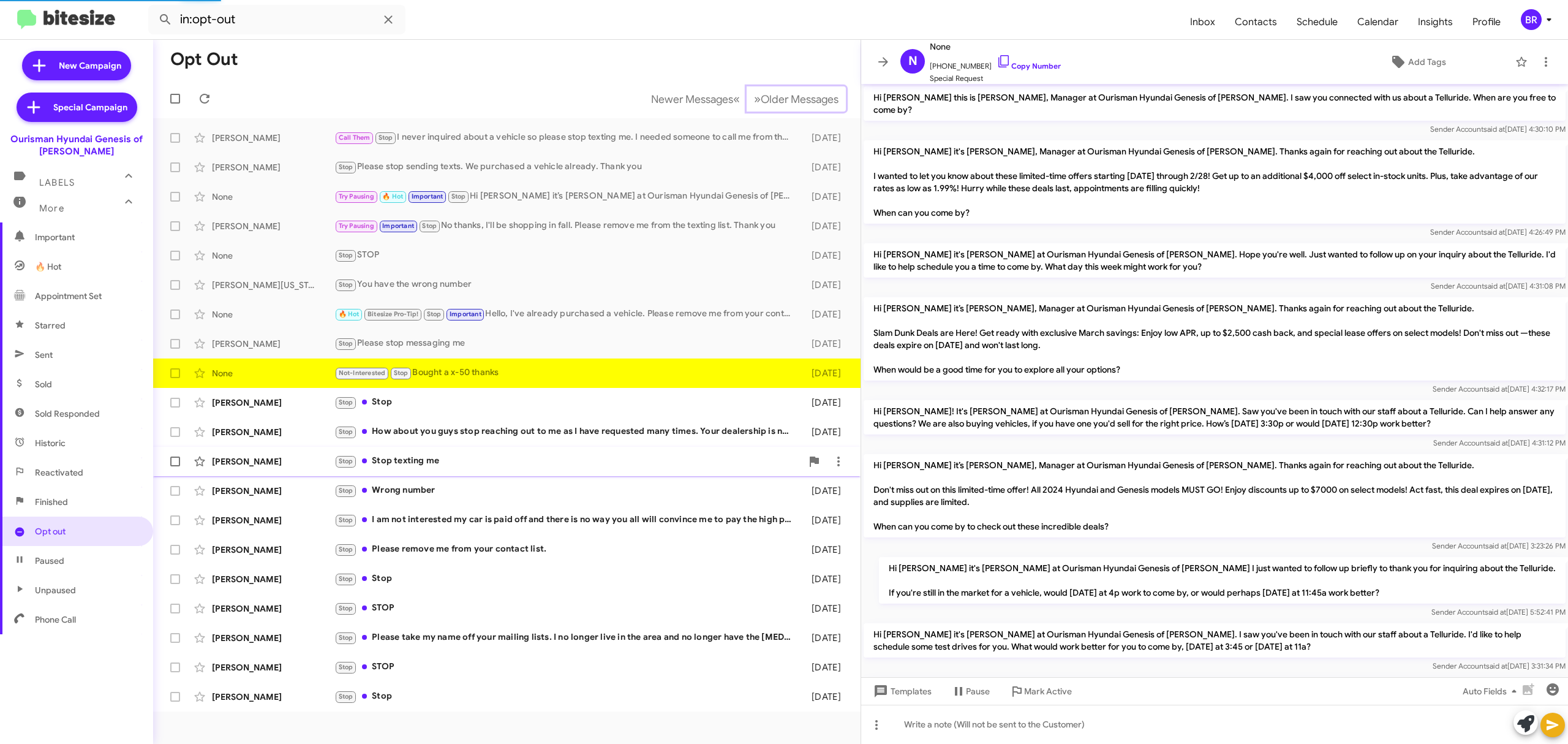
scroll to position [376, 0]
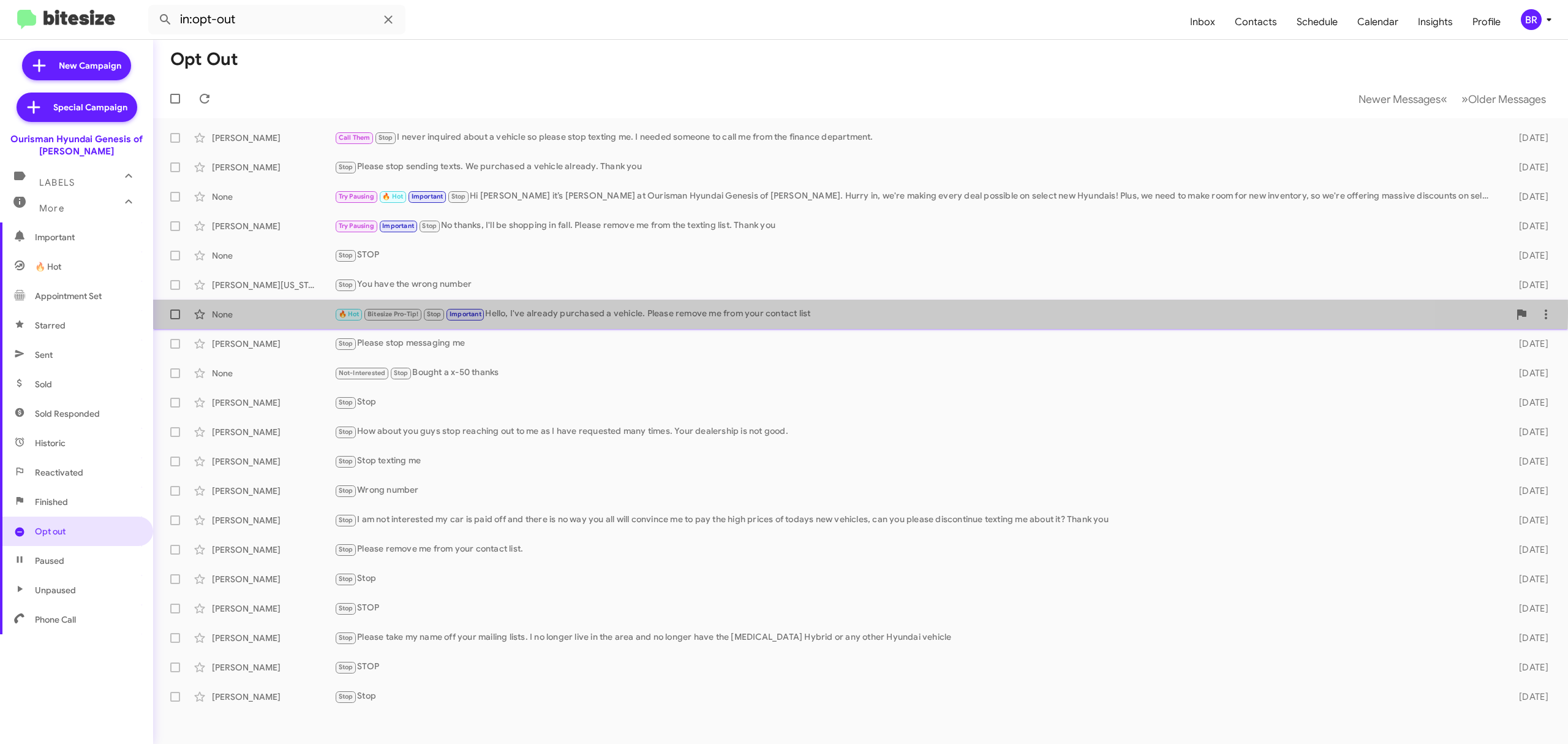
click at [646, 309] on div "🔥 Hot Bitesize Pro-Tip! Stop Important Hello, I've already purchased a vehicle.…" at bounding box center [922, 314] width 1175 height 14
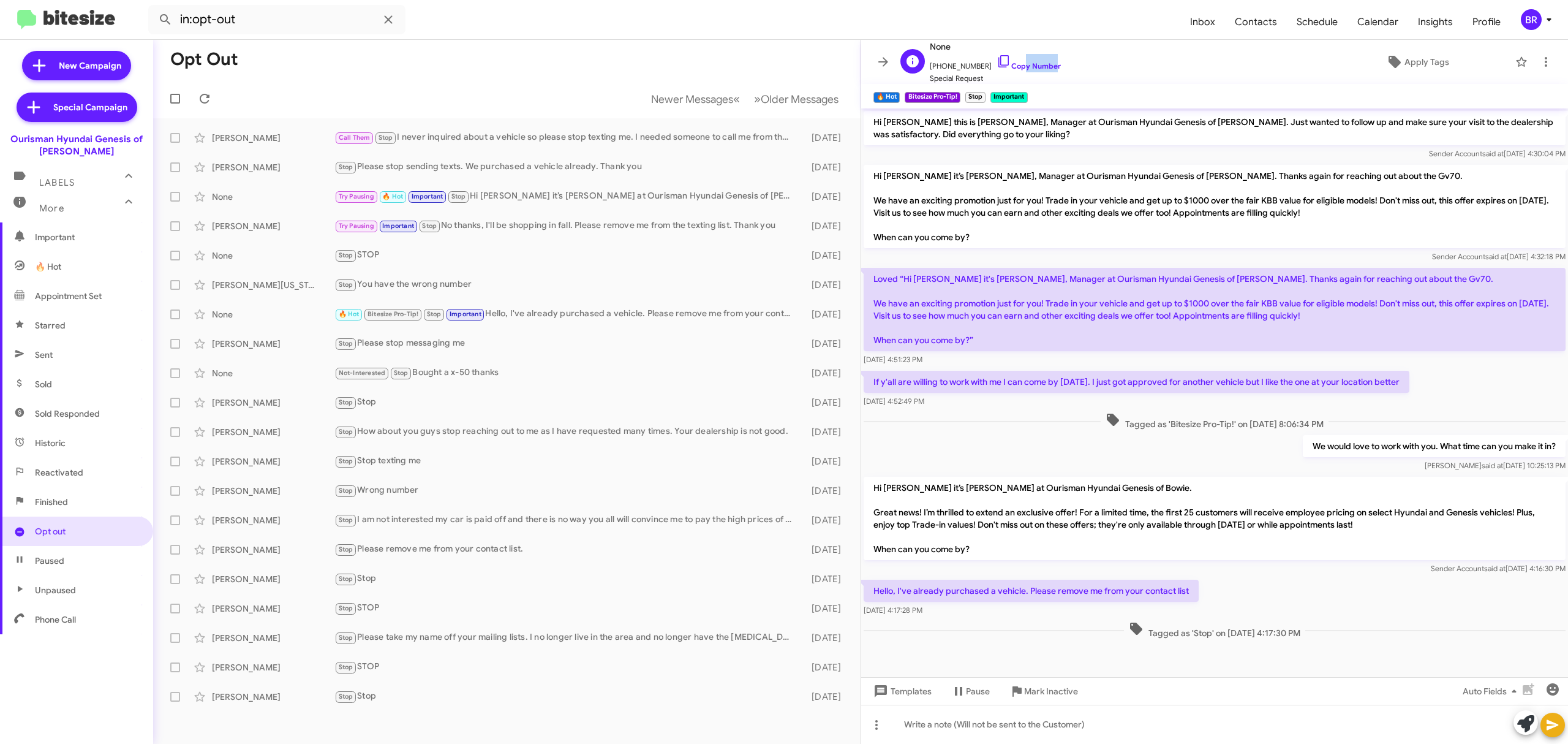
scroll to position [1, 0]
drag, startPoint x: 1014, startPoint y: 57, endPoint x: 1043, endPoint y: 70, distance: 31.8
click at [1043, 70] on span "[PHONE_NUMBER] Copy Number" at bounding box center [996, 62] width 131 height 18
click at [1010, 67] on link "Copy Number" at bounding box center [1029, 65] width 64 height 9
